Goal: Communication & Community: Participate in discussion

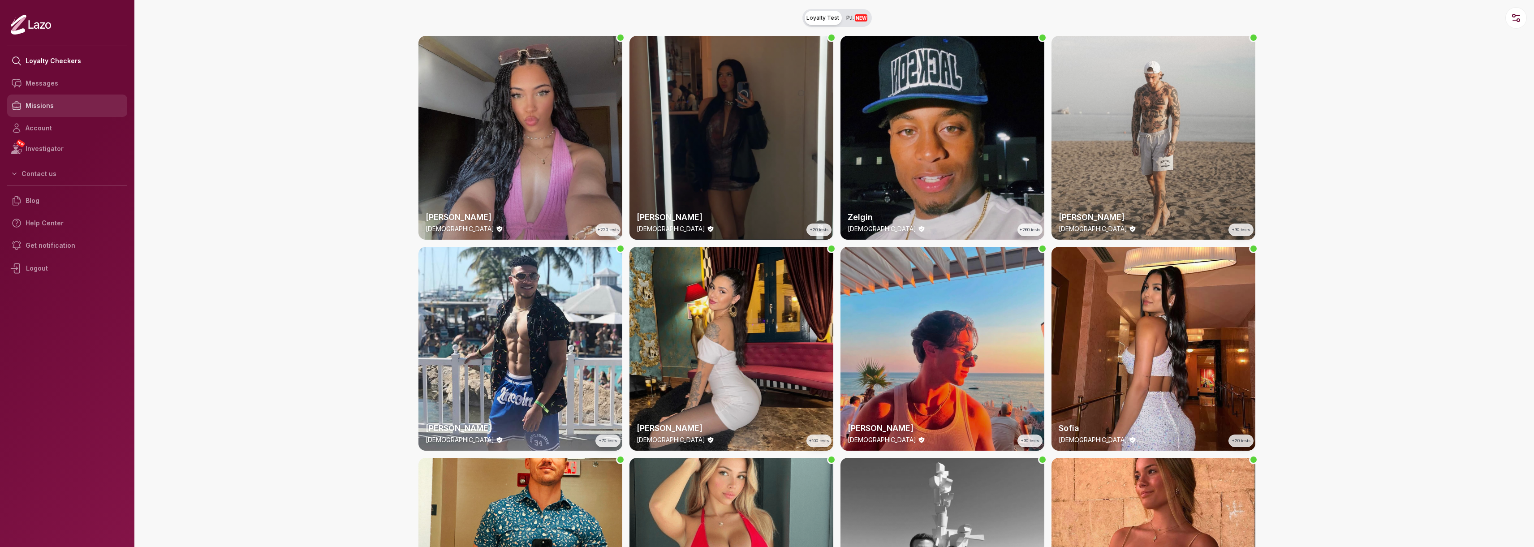
click at [43, 108] on link "Missions" at bounding box center [67, 106] width 120 height 22
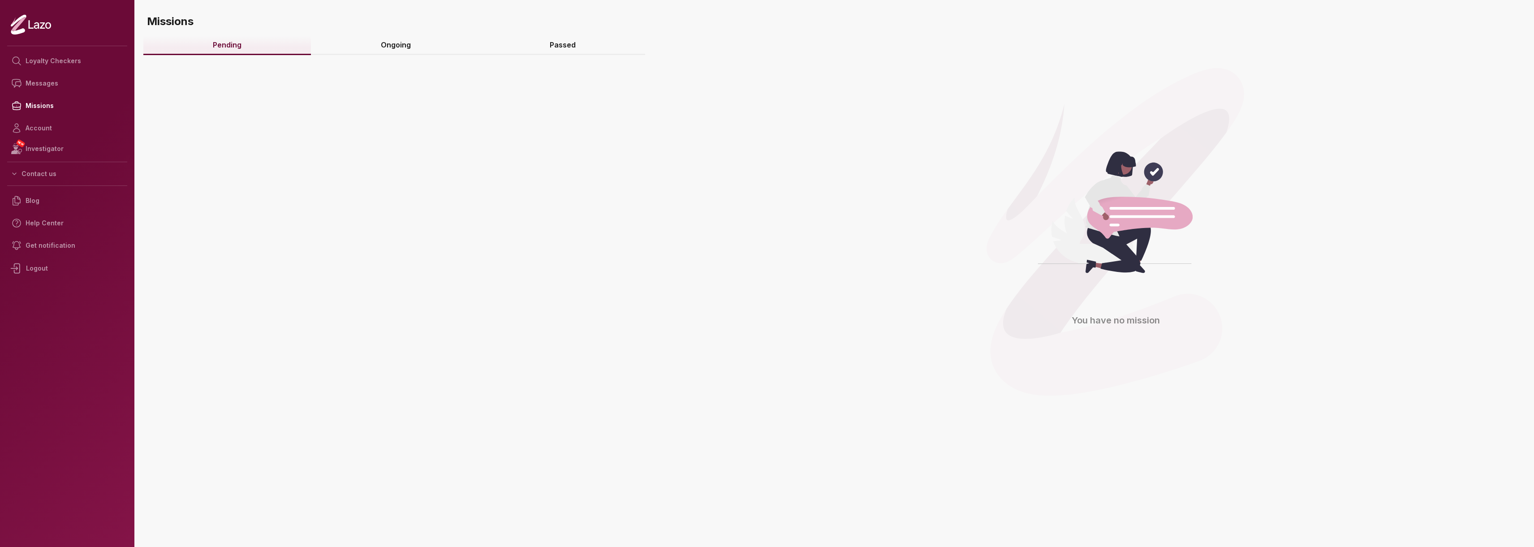
click at [392, 42] on link "Ongoing" at bounding box center [395, 45] width 169 height 19
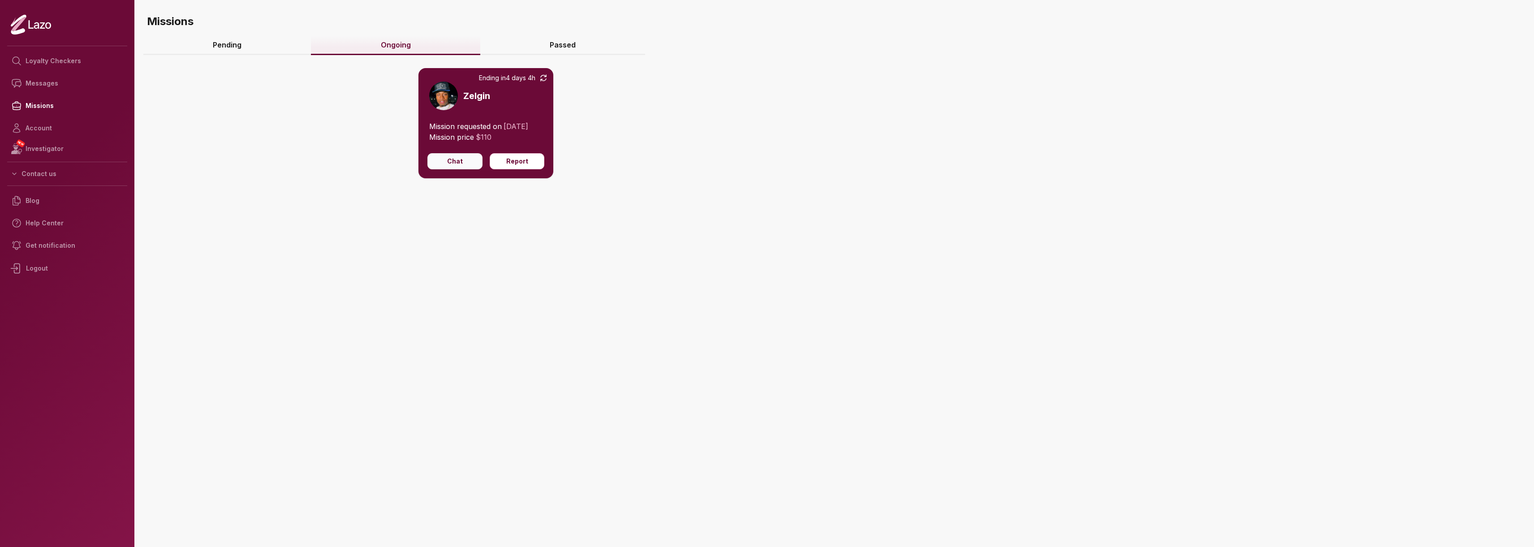
click at [457, 162] on button "Chat" at bounding box center [454, 161] width 55 height 16
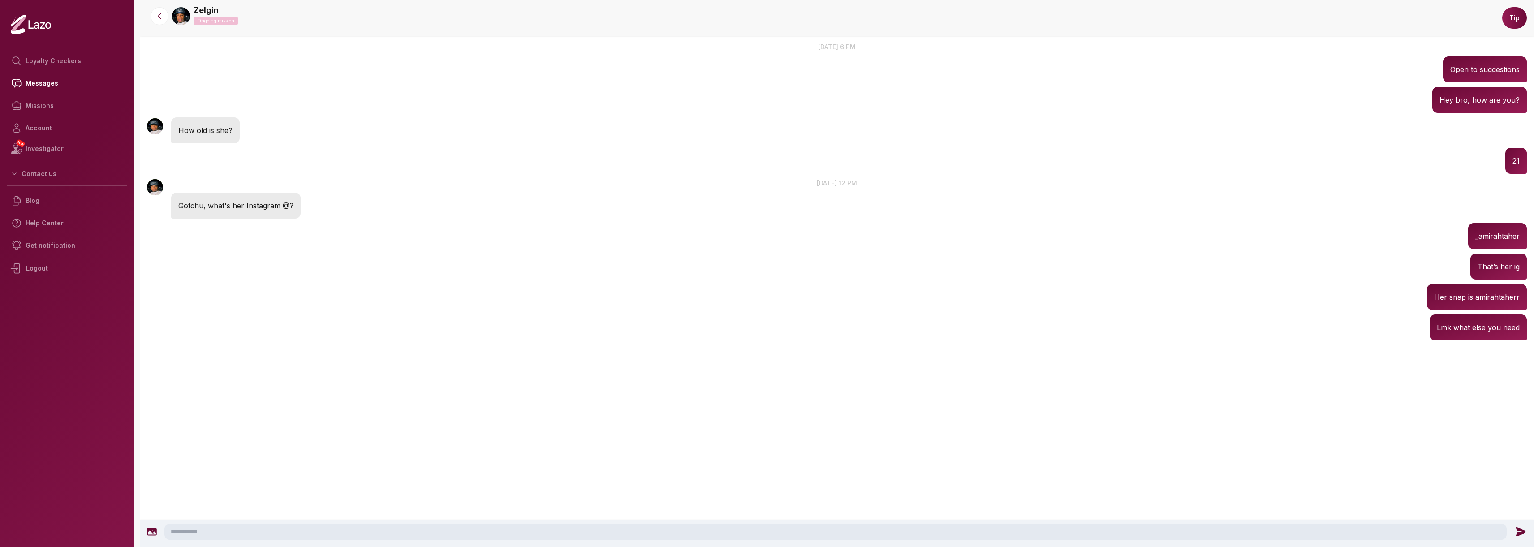
scroll to position [60, 0]
